Goal: Navigation & Orientation: Find specific page/section

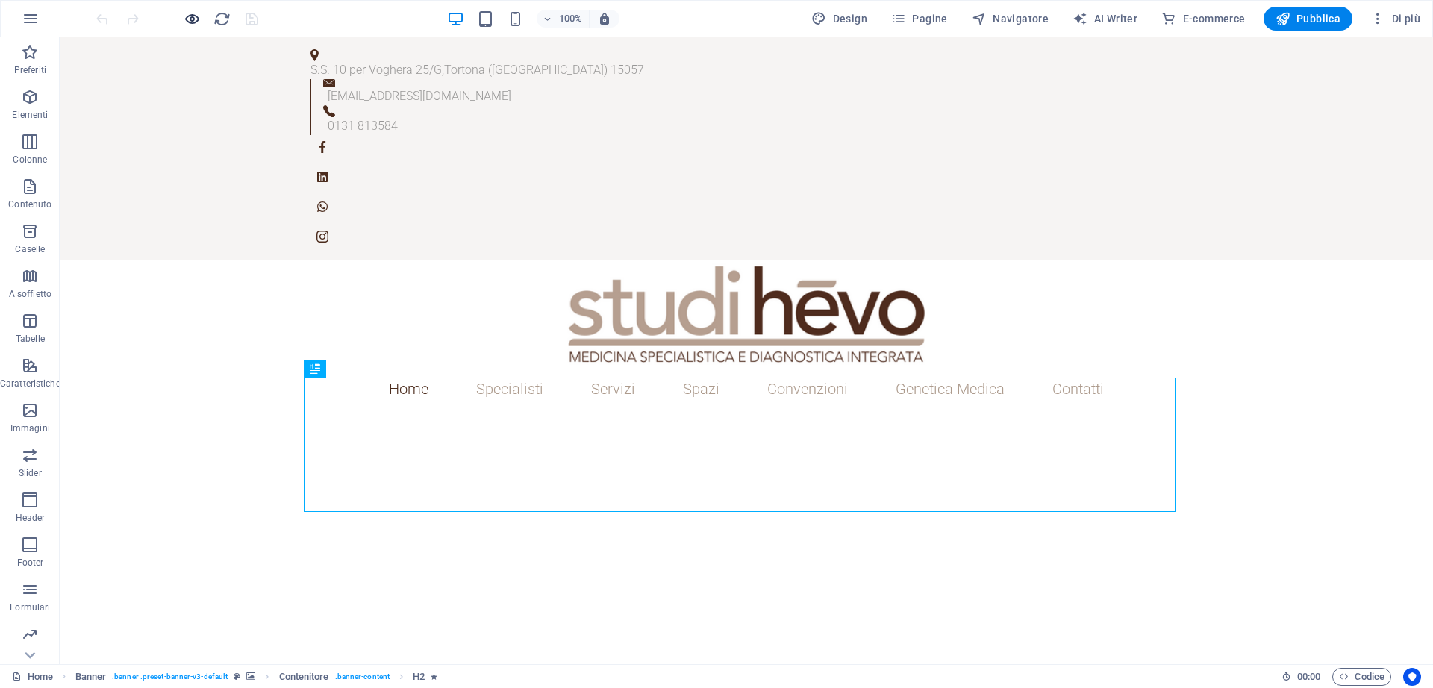
click at [186, 25] on icon "button" at bounding box center [192, 18] width 17 height 17
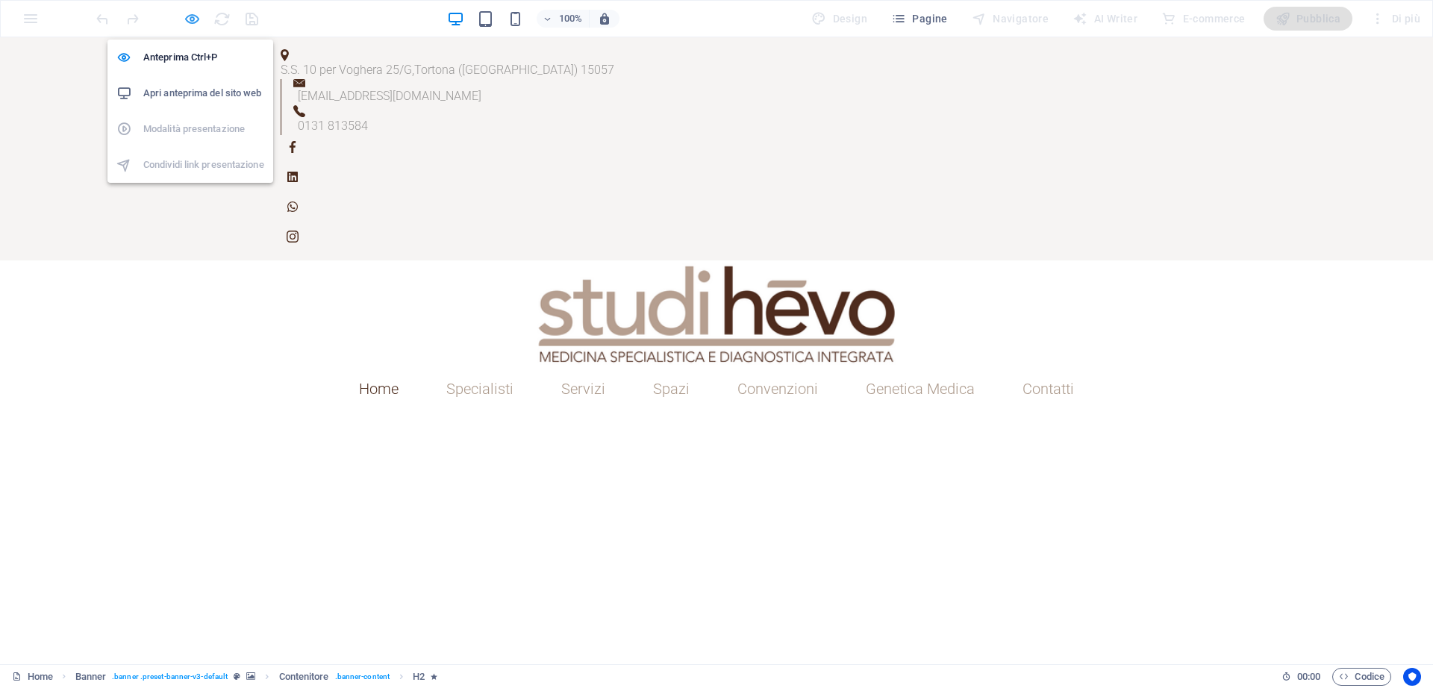
click at [192, 22] on icon "button" at bounding box center [192, 18] width 17 height 17
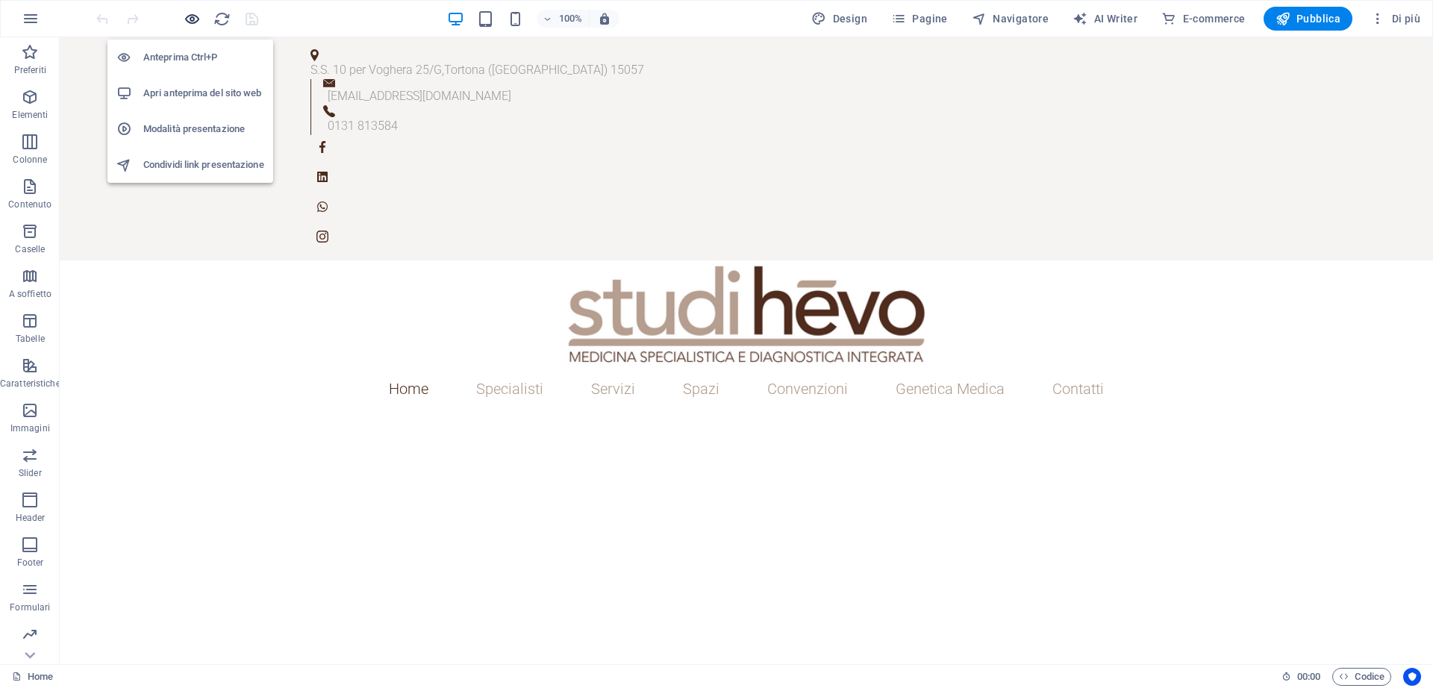
click at [194, 20] on icon "button" at bounding box center [192, 18] width 17 height 17
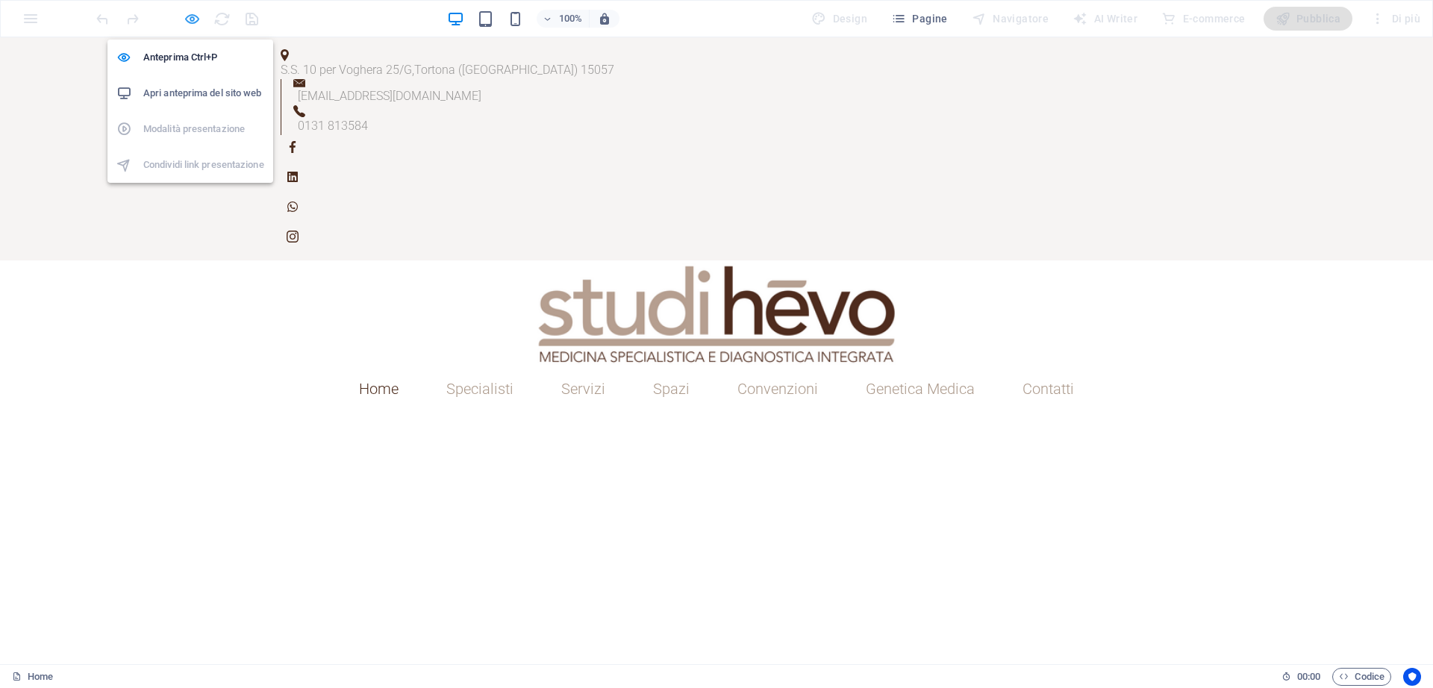
click at [194, 20] on icon "button" at bounding box center [192, 18] width 17 height 17
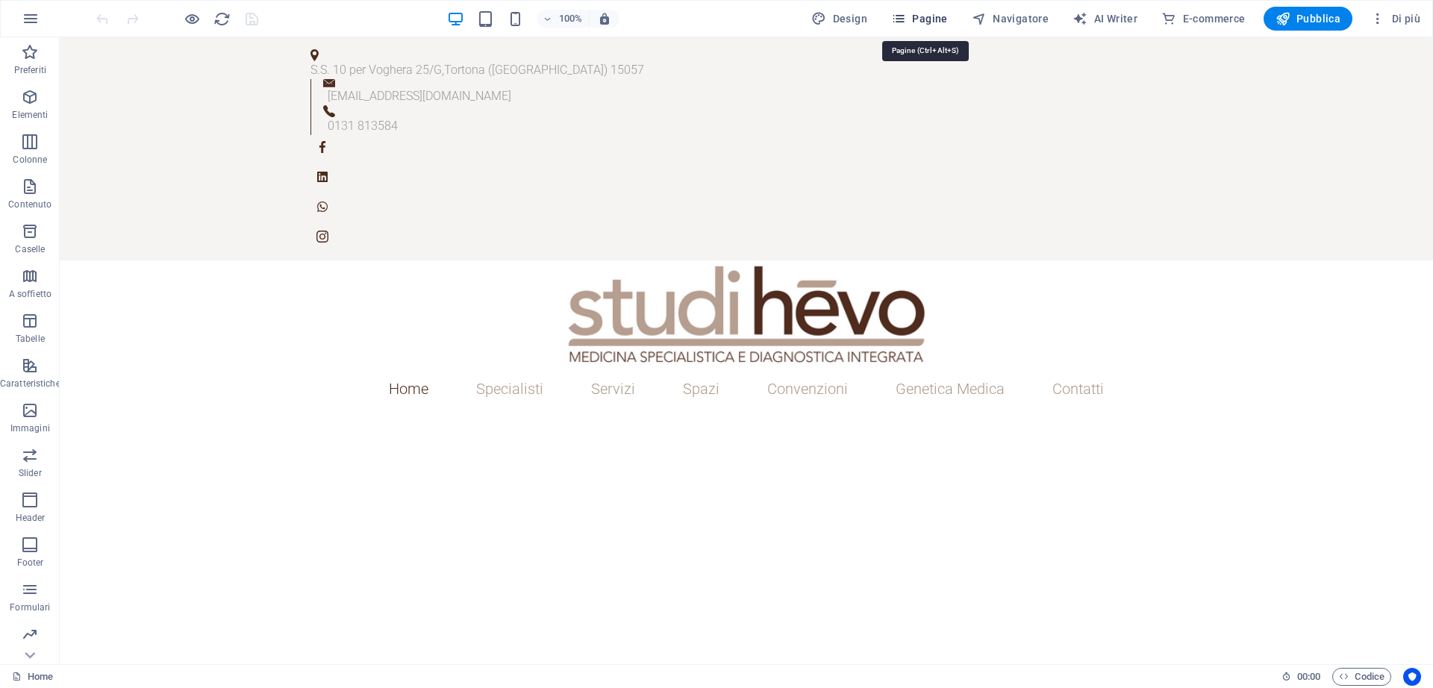
click at [930, 16] on span "Pagine" at bounding box center [919, 18] width 57 height 15
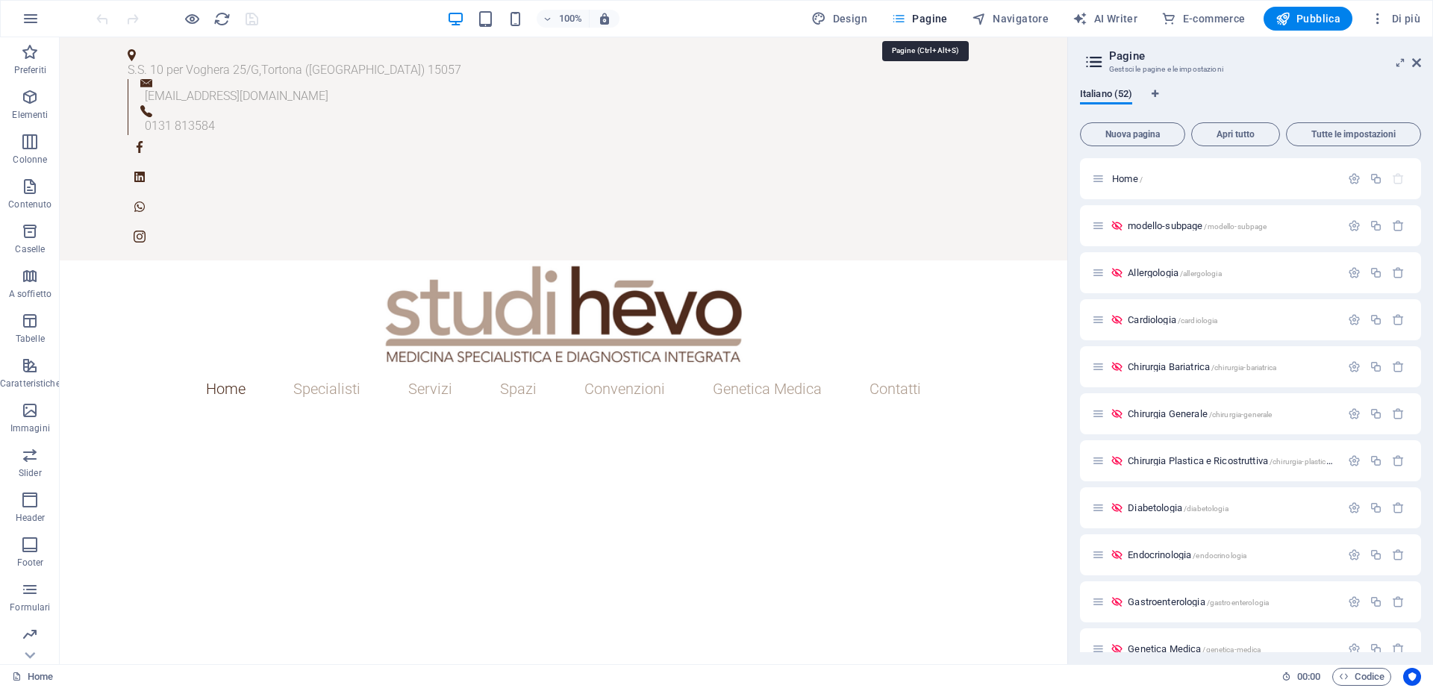
click at [930, 16] on span "Pagine" at bounding box center [919, 18] width 57 height 15
click at [1413, 65] on icon at bounding box center [1416, 63] width 9 height 12
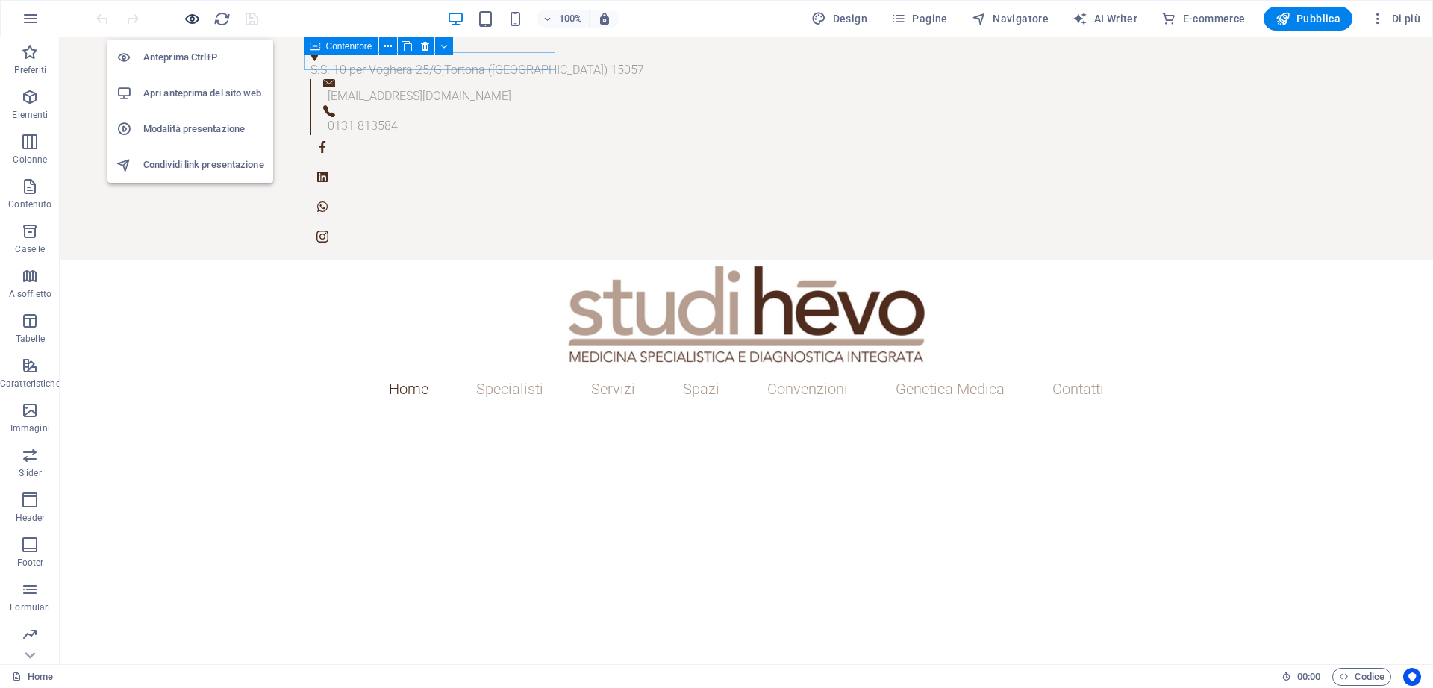
click at [193, 19] on icon "button" at bounding box center [192, 18] width 17 height 17
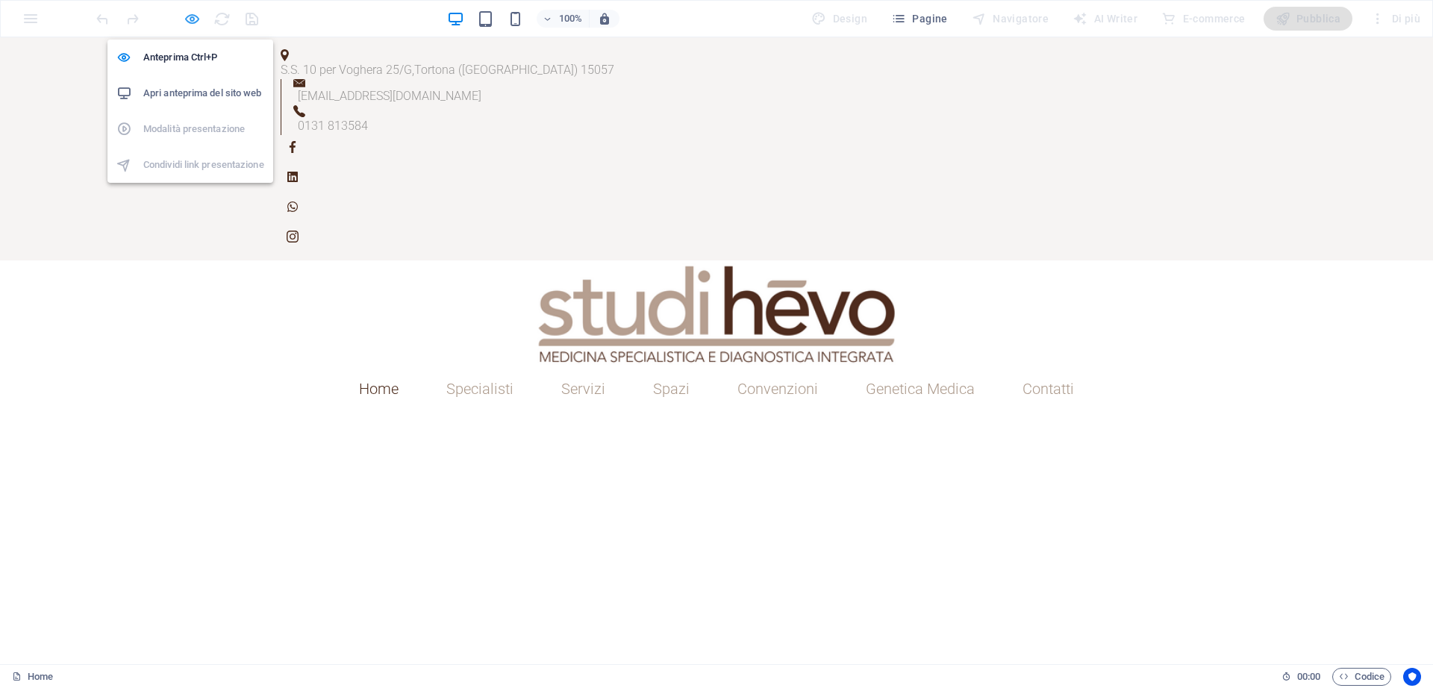
click at [188, 15] on icon "button" at bounding box center [192, 18] width 17 height 17
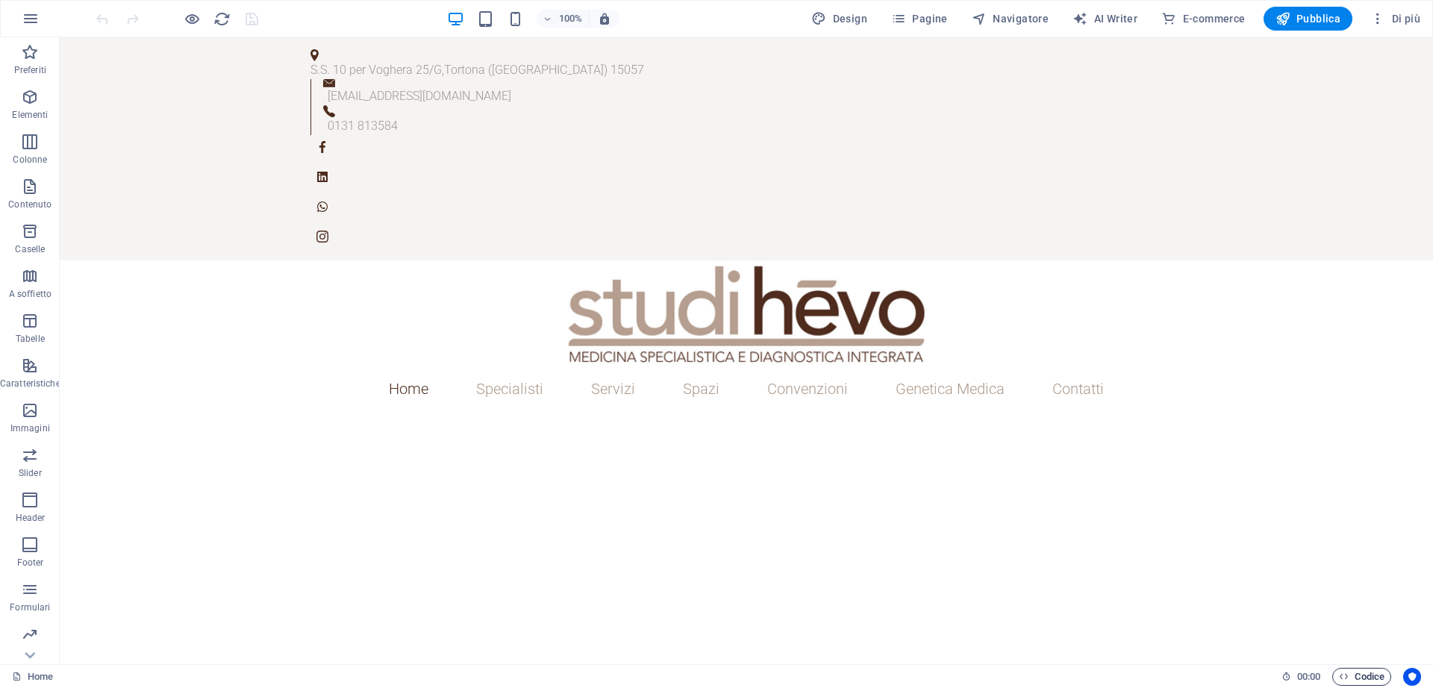
click at [1366, 681] on span "Codice" at bounding box center [1362, 677] width 46 height 18
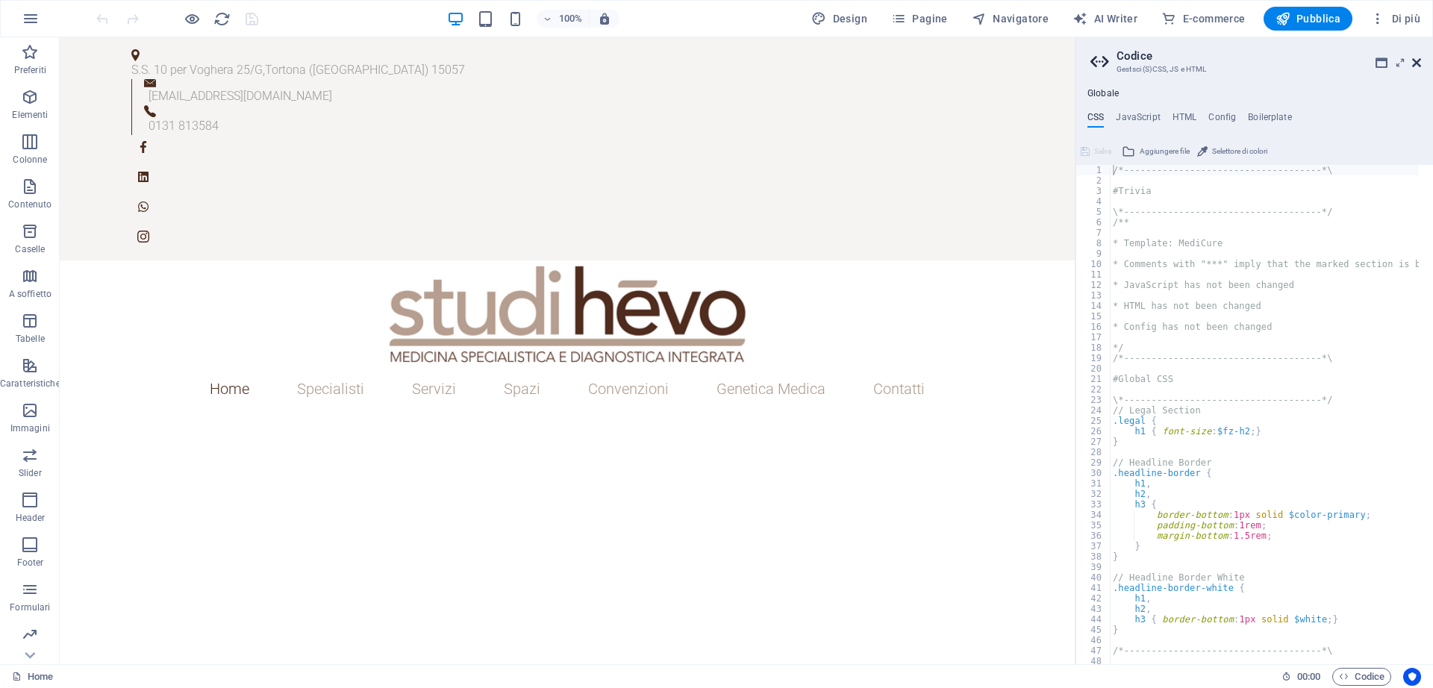
click at [1415, 60] on icon at bounding box center [1416, 63] width 9 height 12
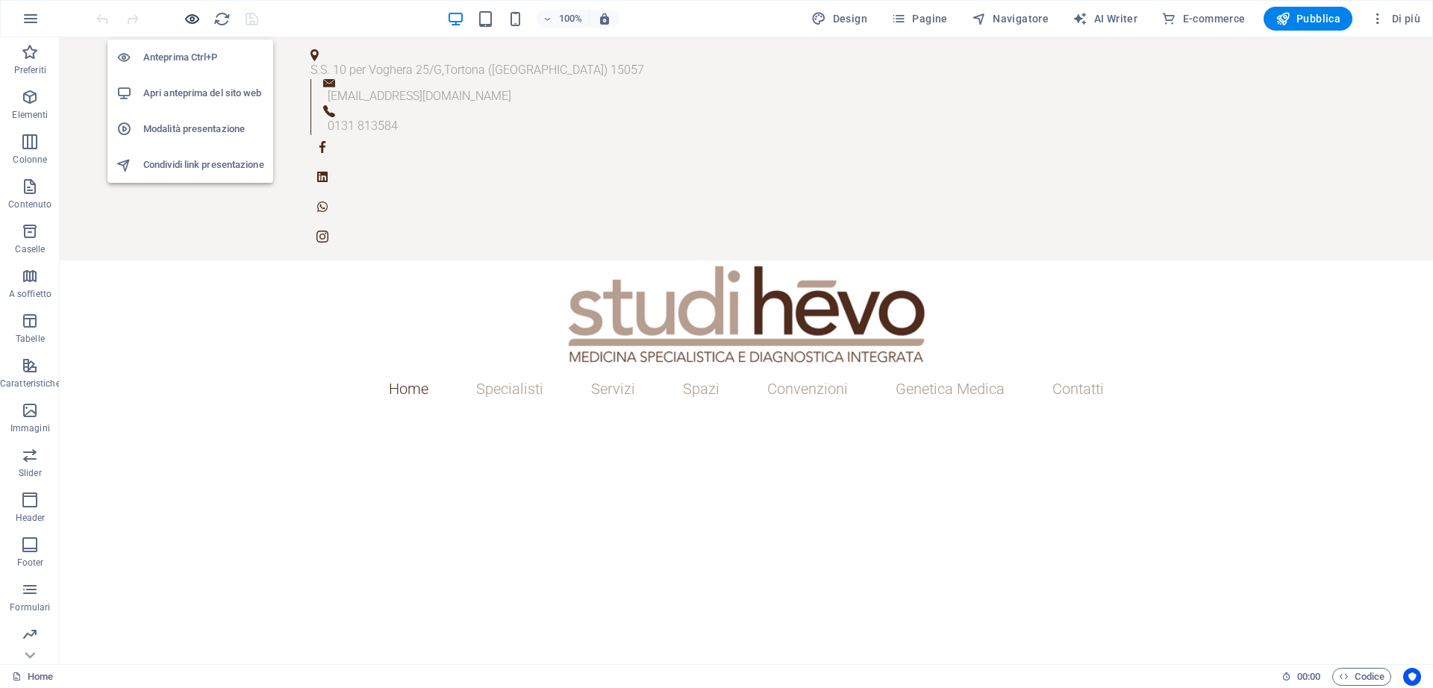
click at [193, 16] on icon "button" at bounding box center [192, 18] width 17 height 17
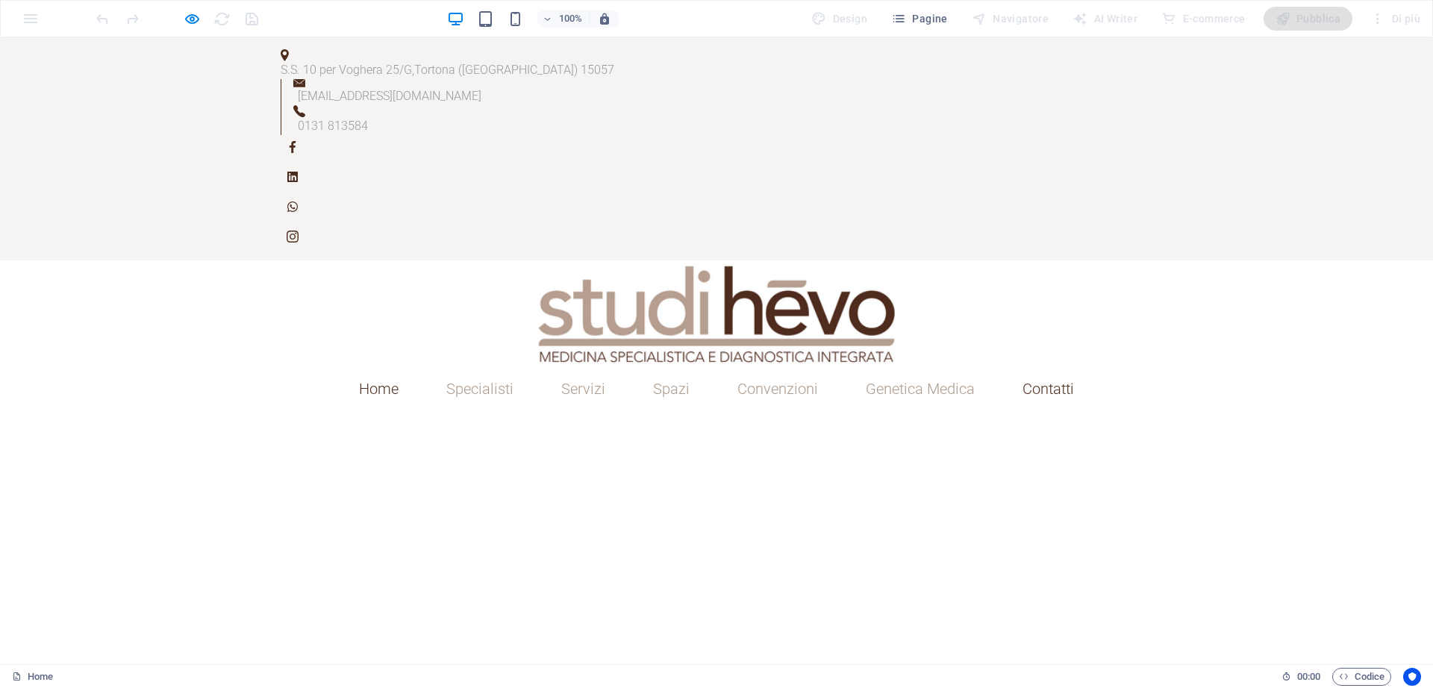
click at [1043, 369] on link "Contatti" at bounding box center [1047, 388] width 75 height 39
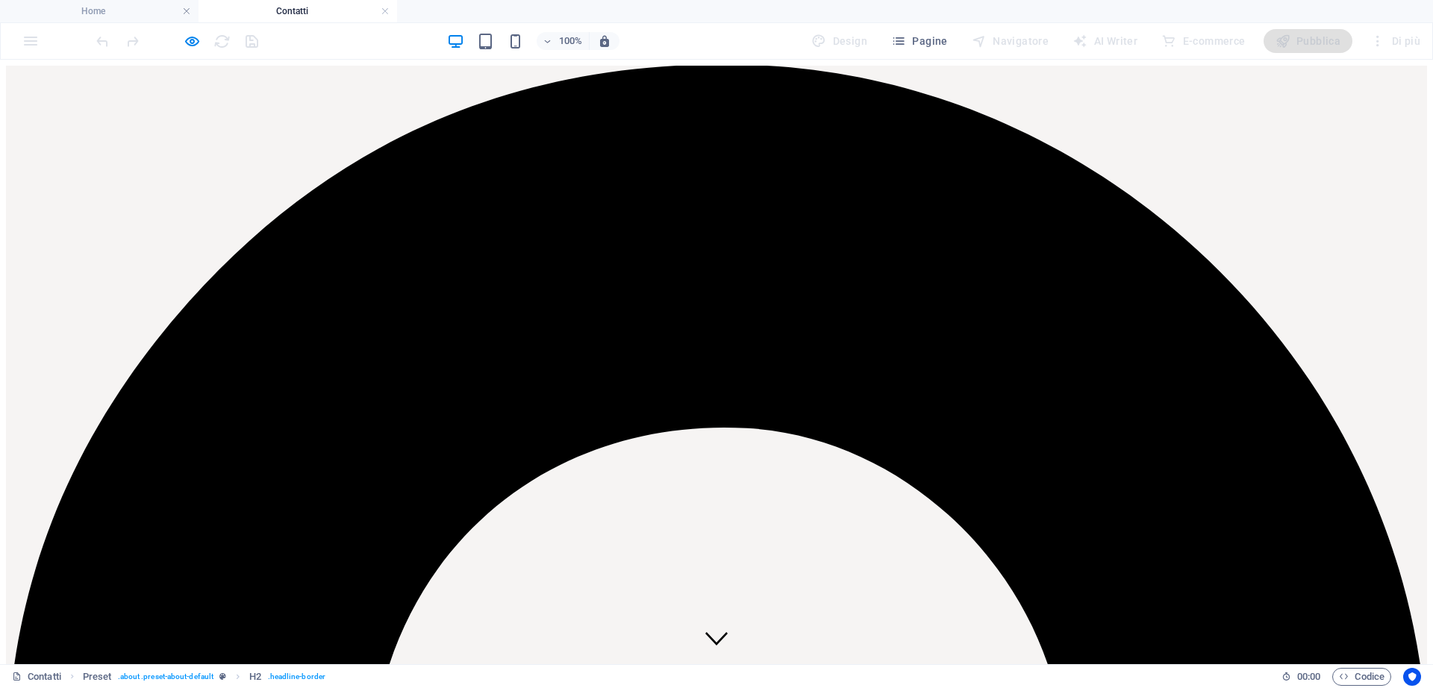
scroll to position [983, 0]
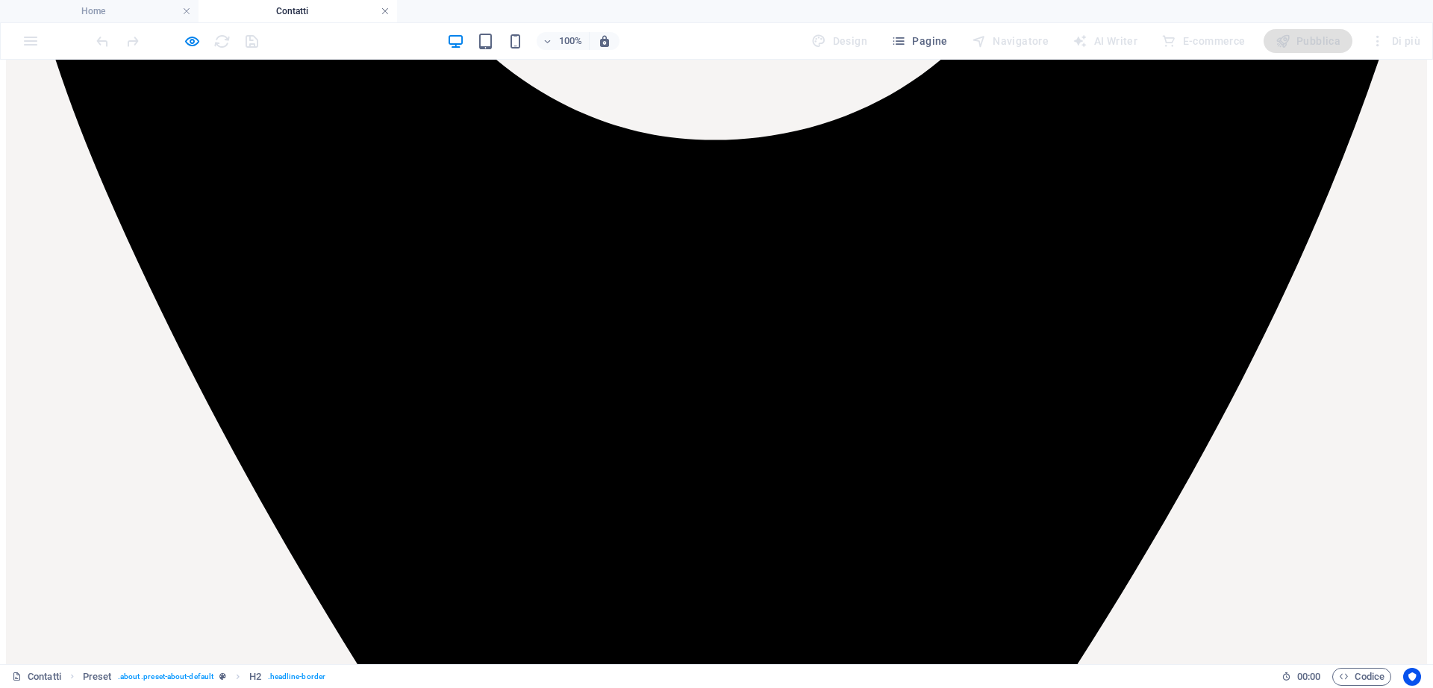
click at [384, 13] on link at bounding box center [385, 11] width 9 height 14
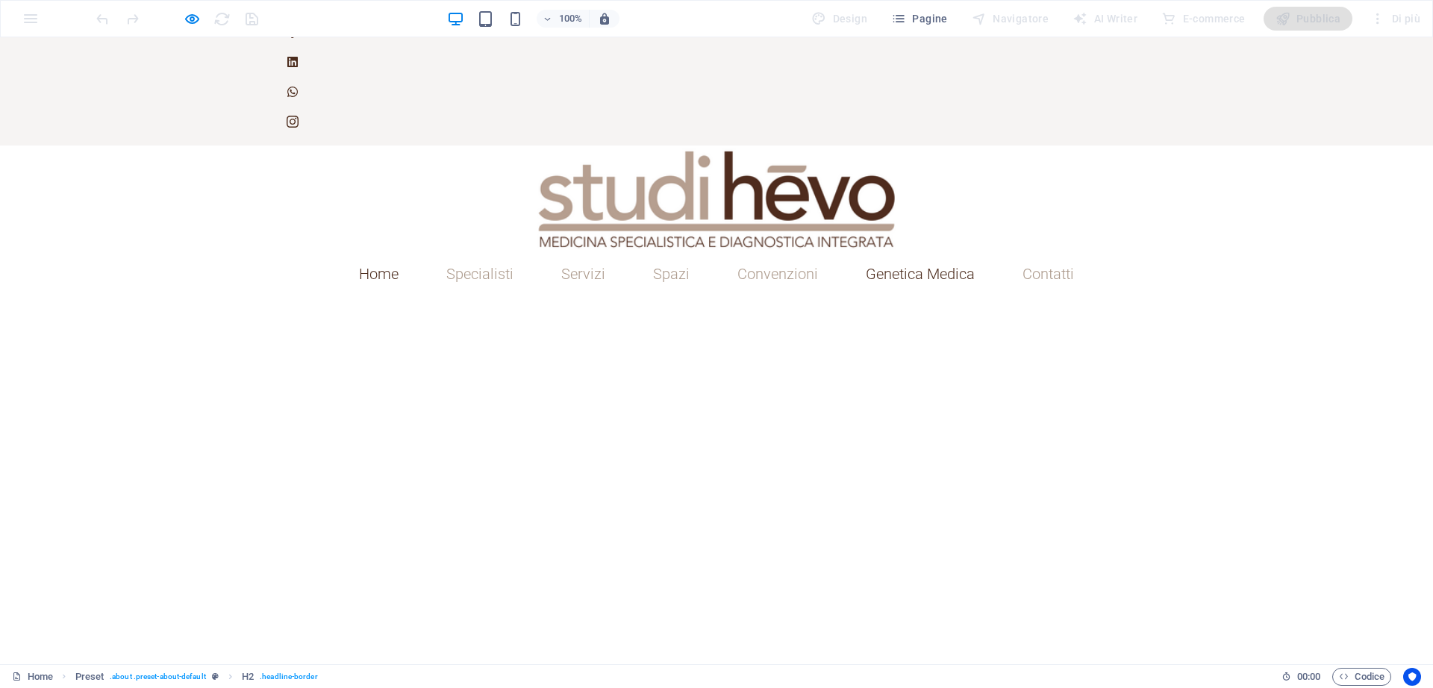
scroll to position [0, 0]
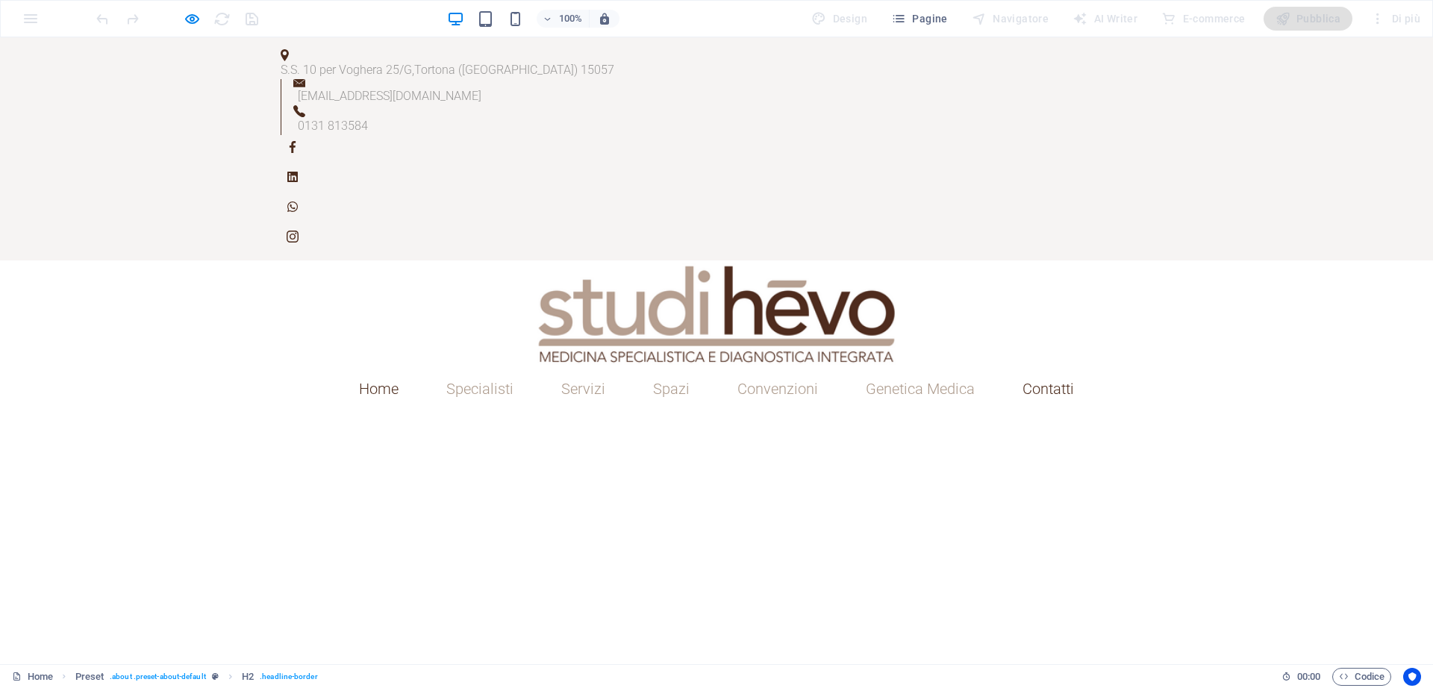
click at [1054, 369] on link "Contatti" at bounding box center [1047, 388] width 75 height 39
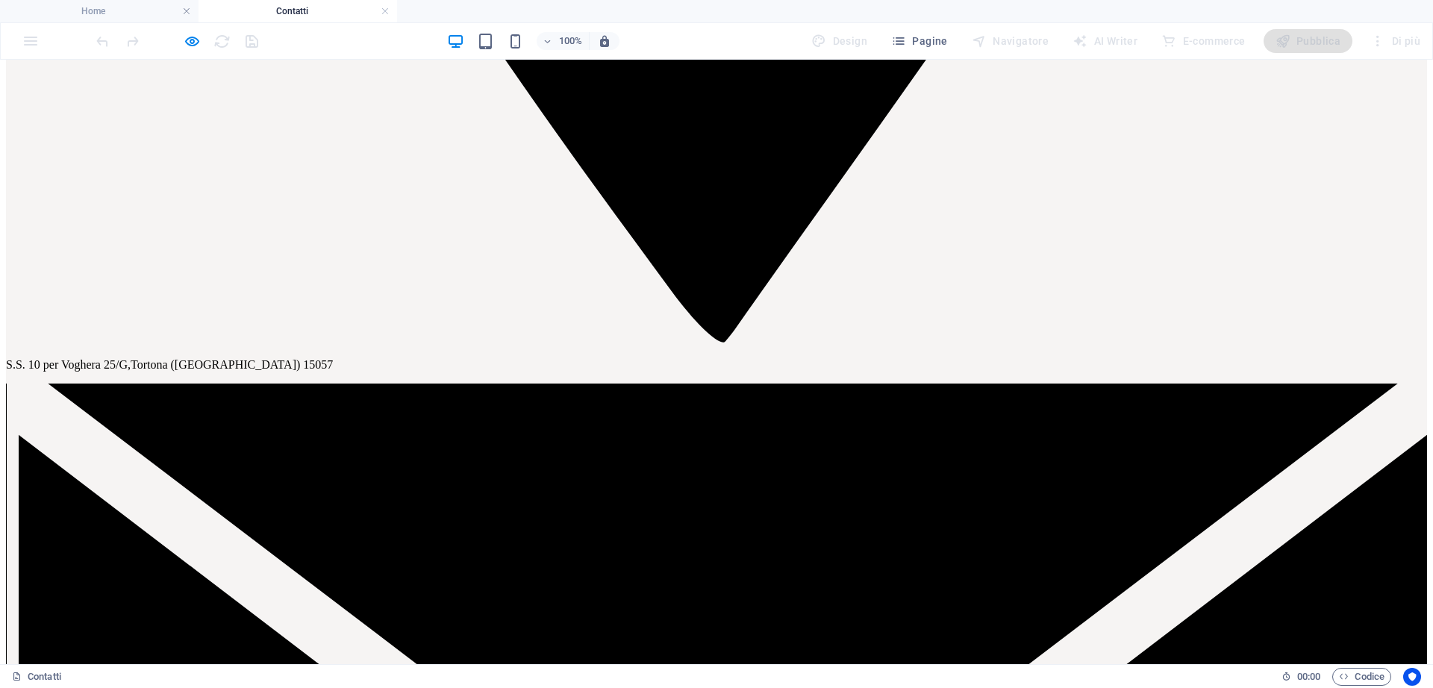
scroll to position [2055, 0]
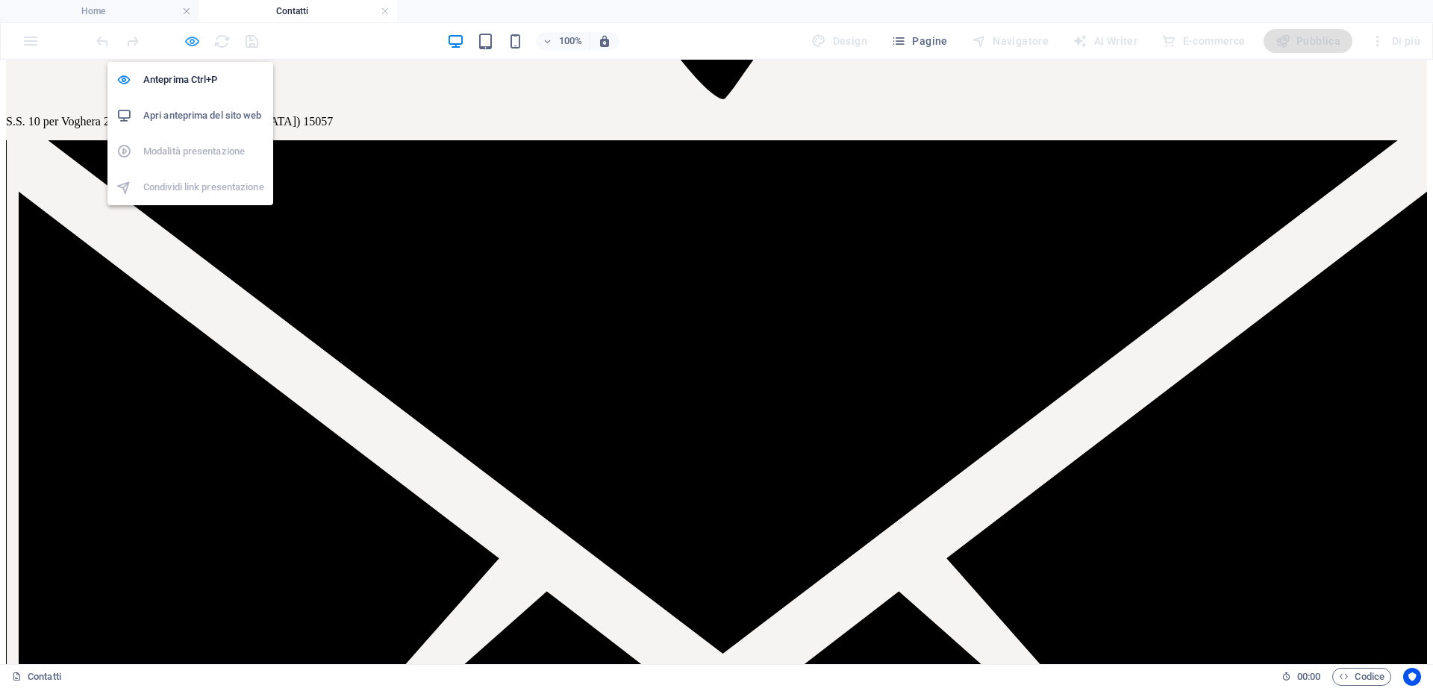
click at [187, 40] on icon "button" at bounding box center [192, 41] width 17 height 17
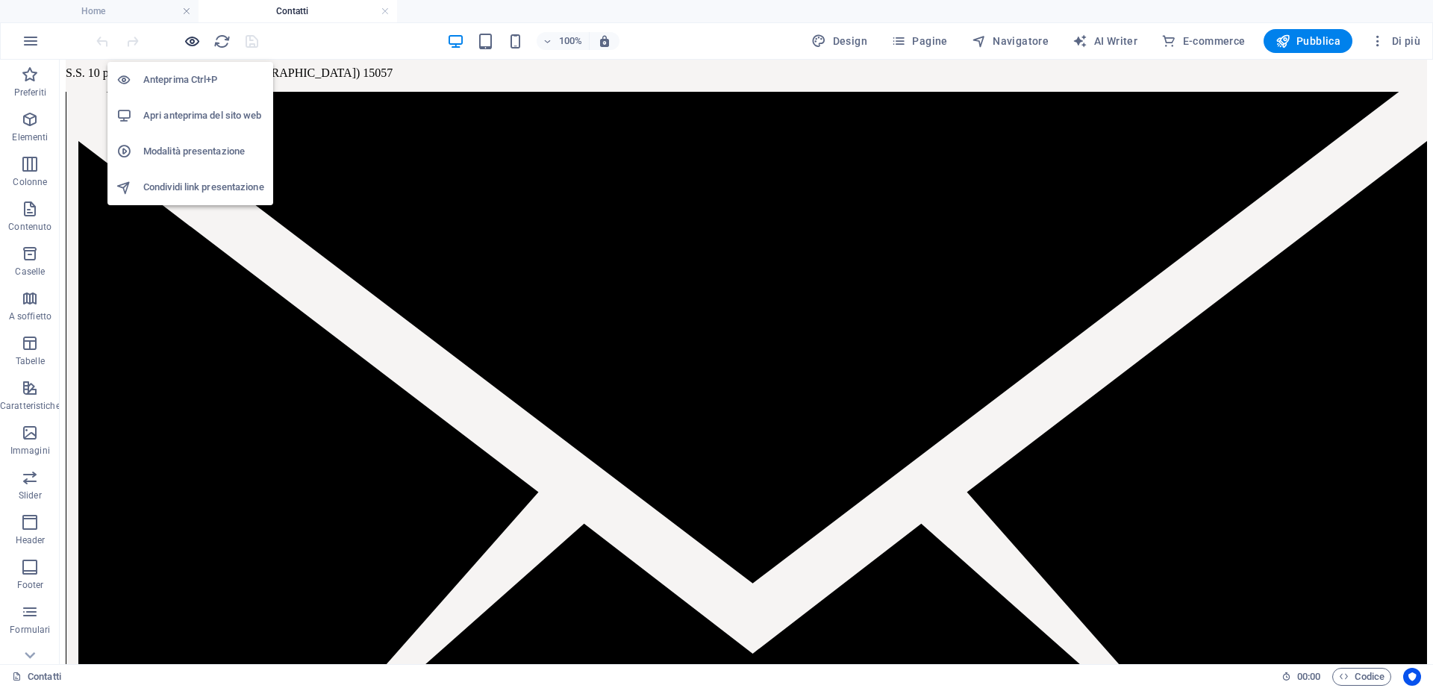
click at [187, 40] on icon "button" at bounding box center [192, 41] width 17 height 17
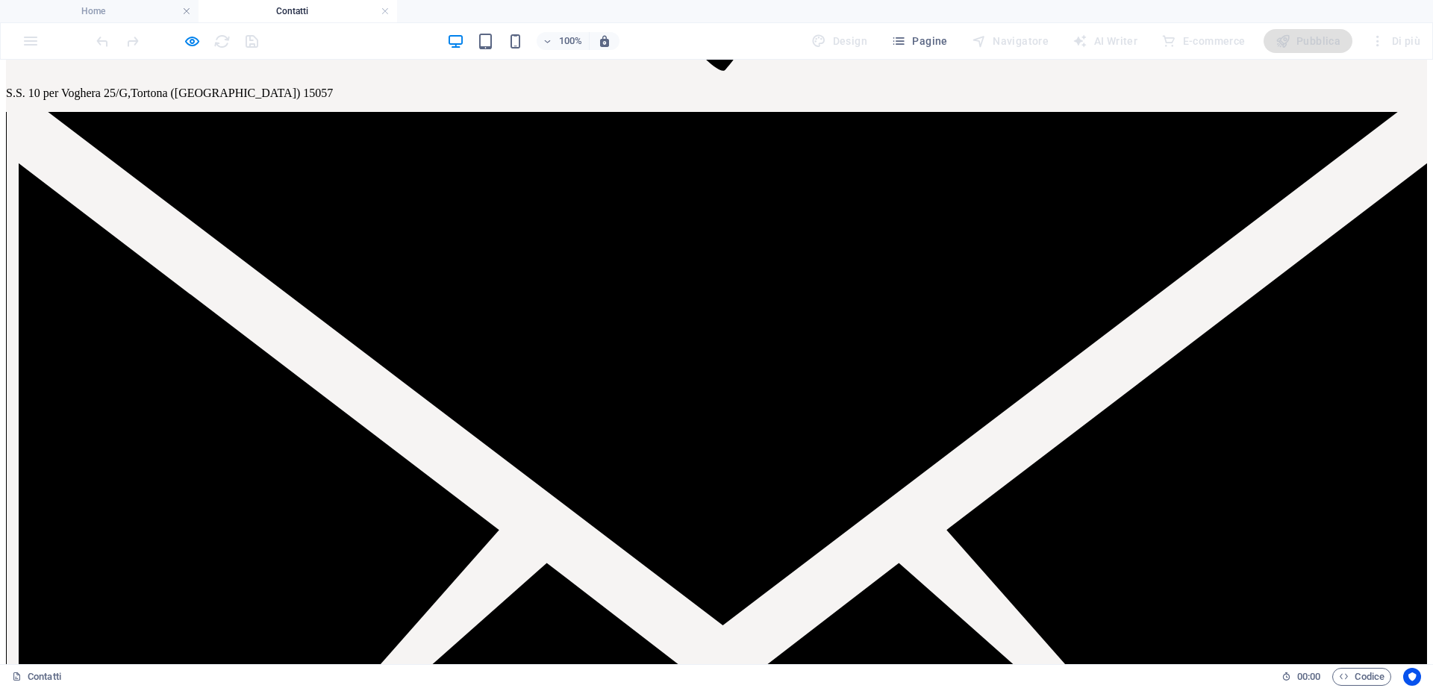
scroll to position [2086, 0]
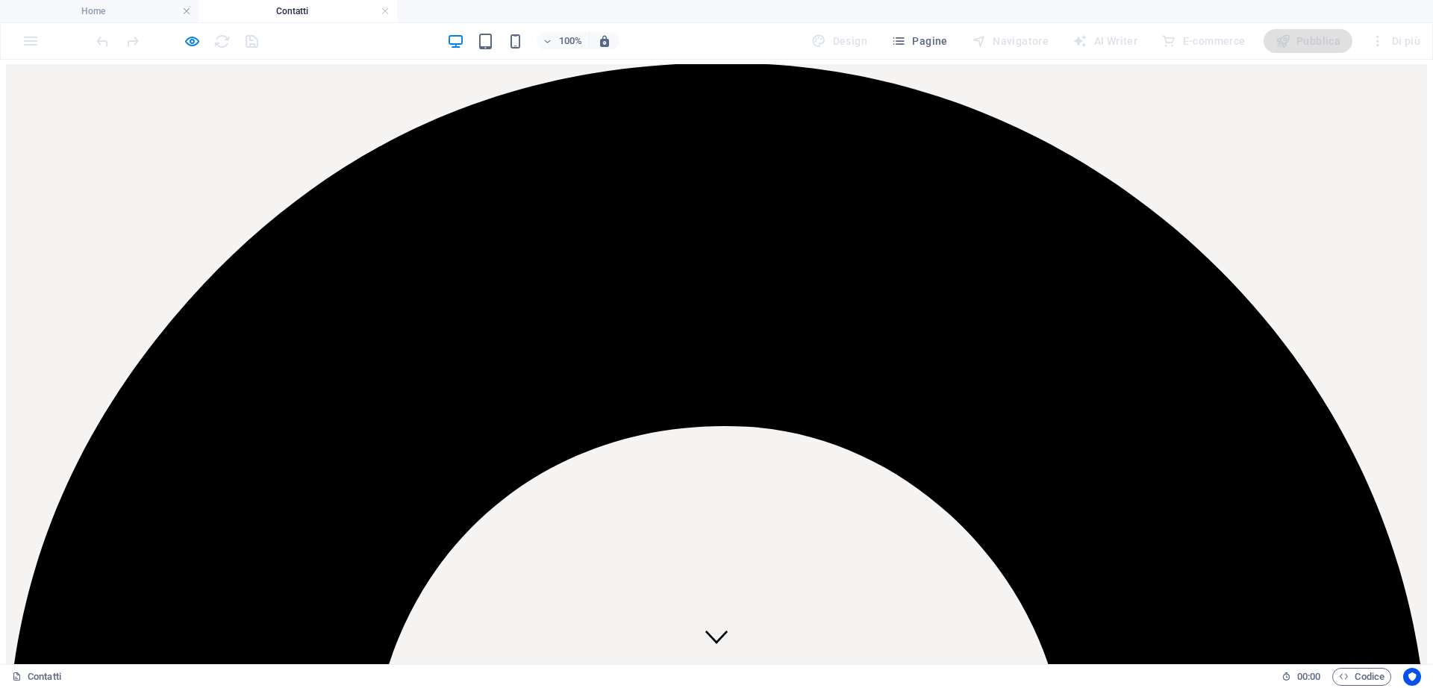
scroll to position [0, 0]
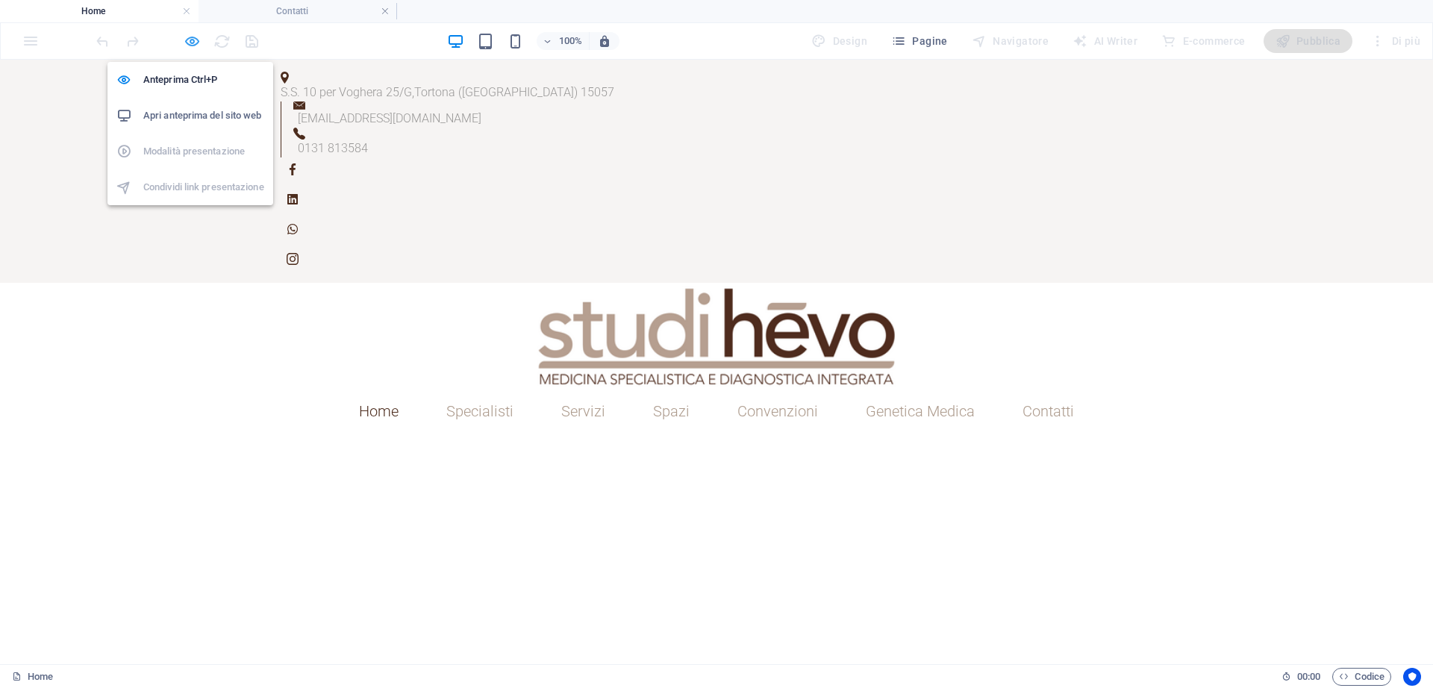
click at [192, 45] on icon "button" at bounding box center [192, 41] width 17 height 17
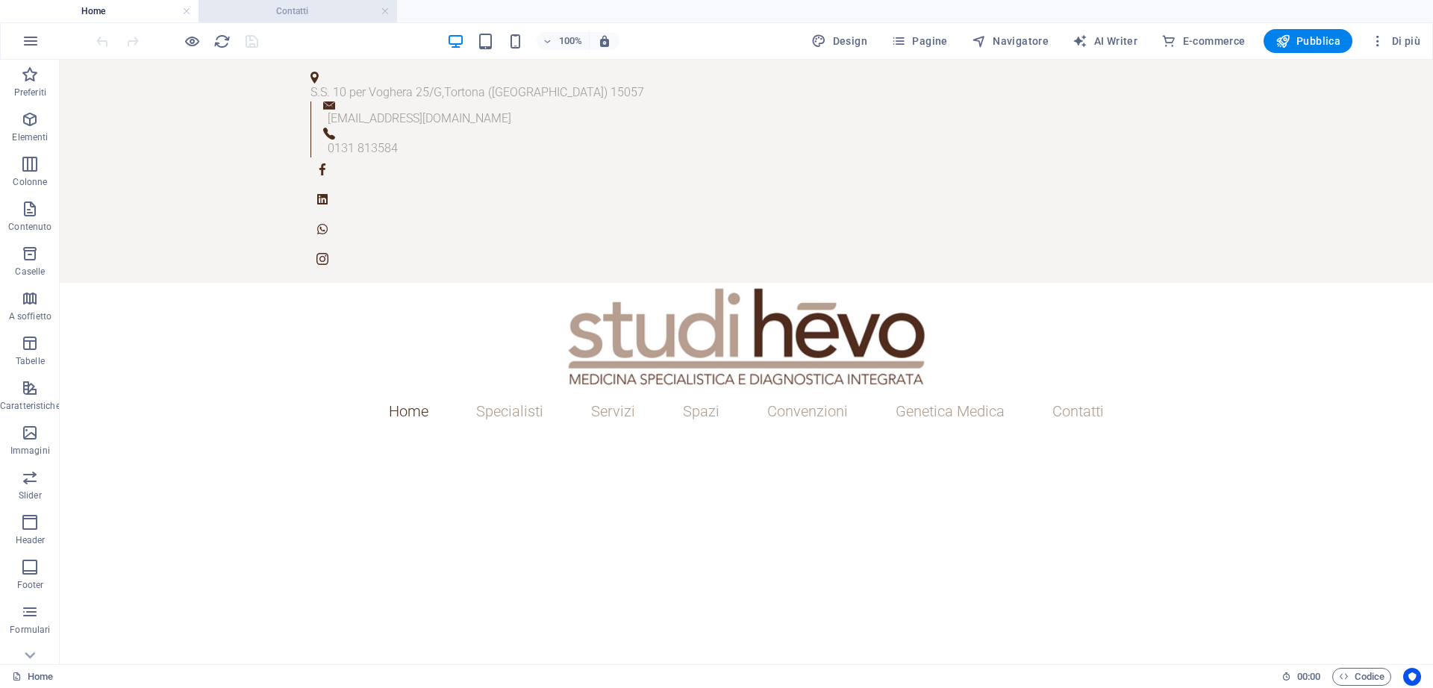
click at [269, 11] on h4 "Contatti" at bounding box center [297, 11] width 198 height 16
